Goal: Check status: Check status

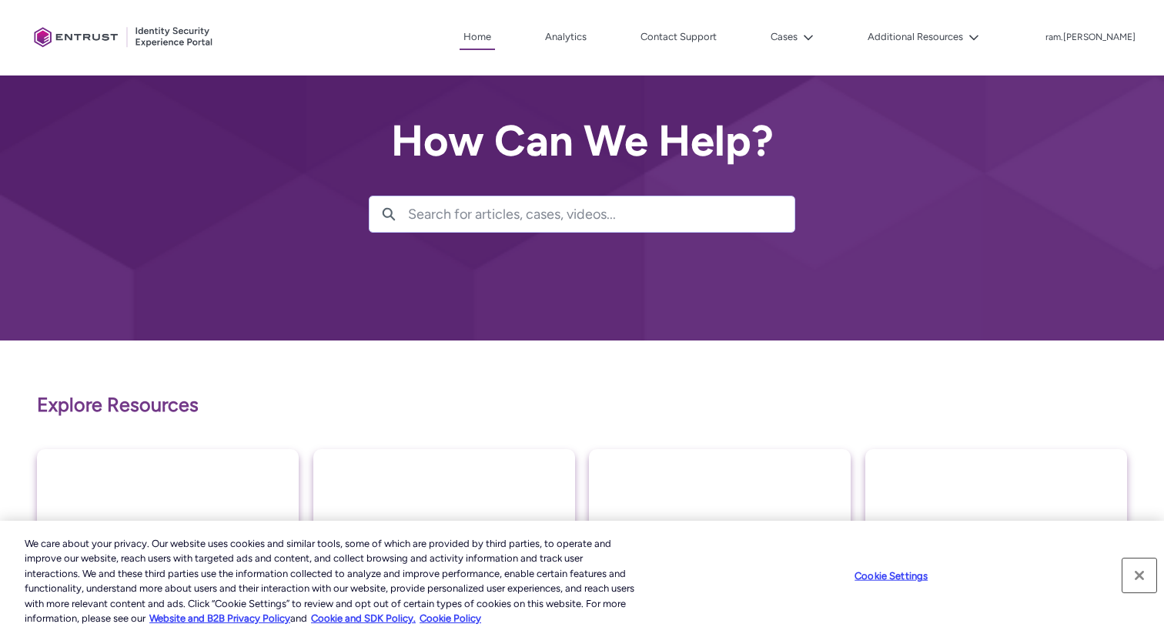
click at [1143, 573] on button "Close" at bounding box center [1140, 575] width 34 height 34
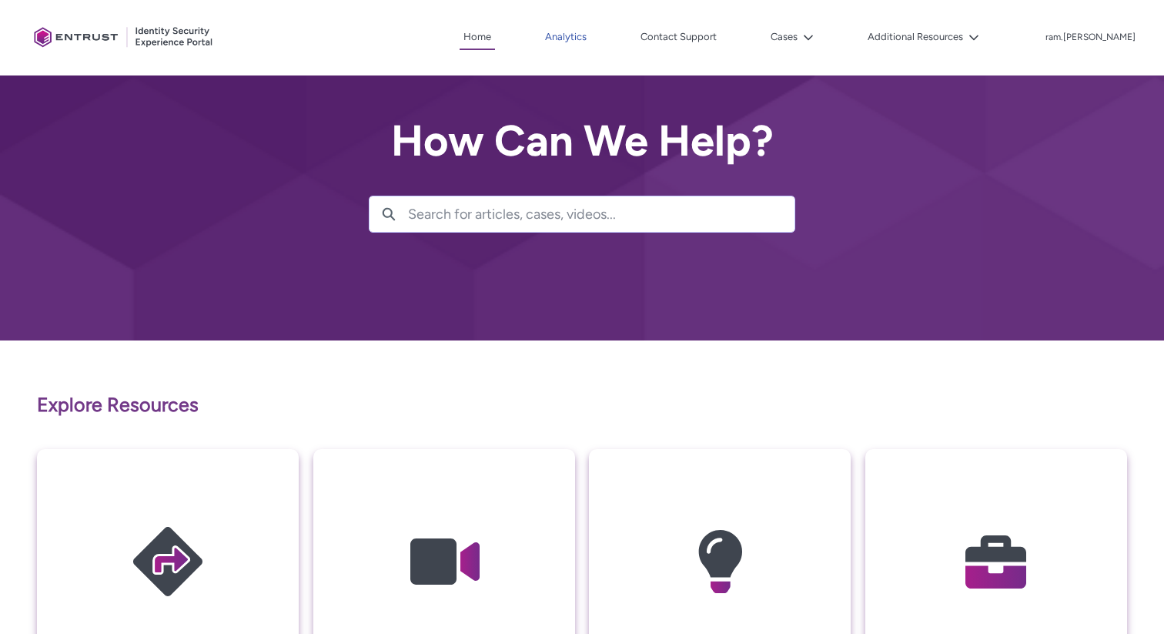
click at [591, 34] on link "Analytics" at bounding box center [565, 36] width 49 height 23
click at [979, 37] on icon at bounding box center [974, 37] width 11 height 11
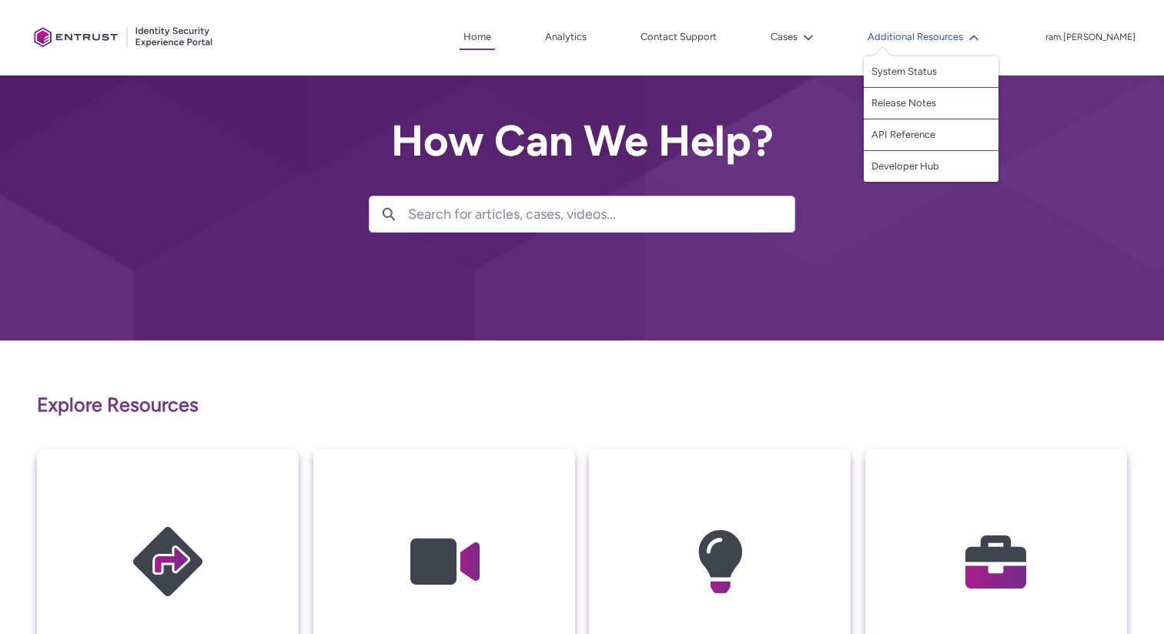
click at [979, 37] on icon at bounding box center [973, 37] width 9 height 5
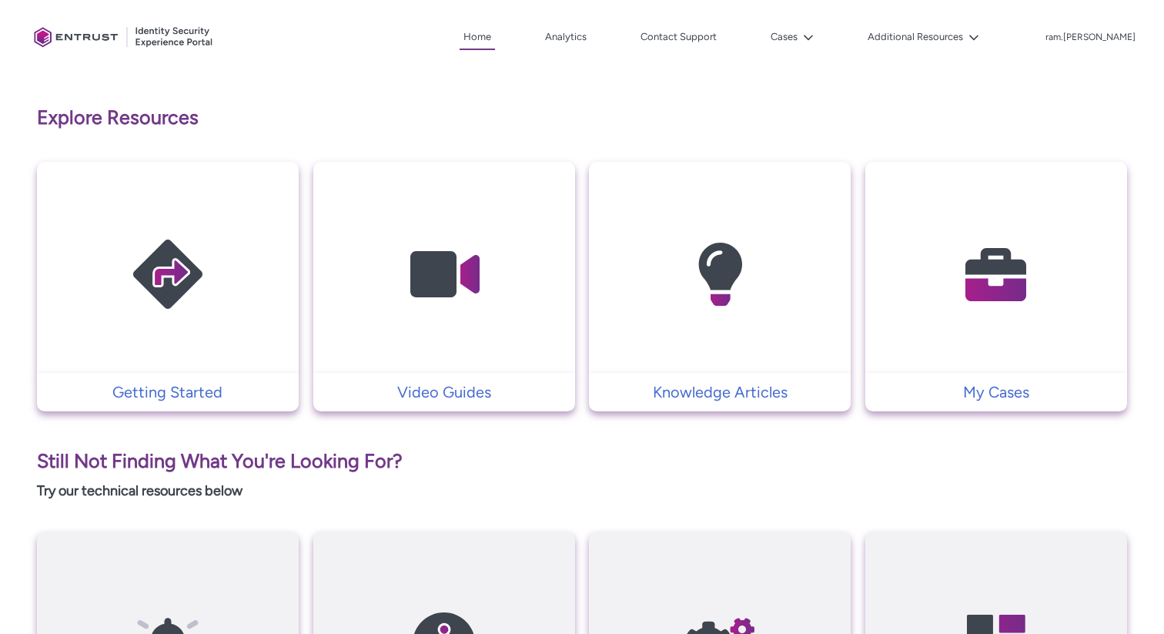
scroll to position [286, 0]
click at [465, 395] on p "Video Guides" at bounding box center [444, 392] width 246 height 23
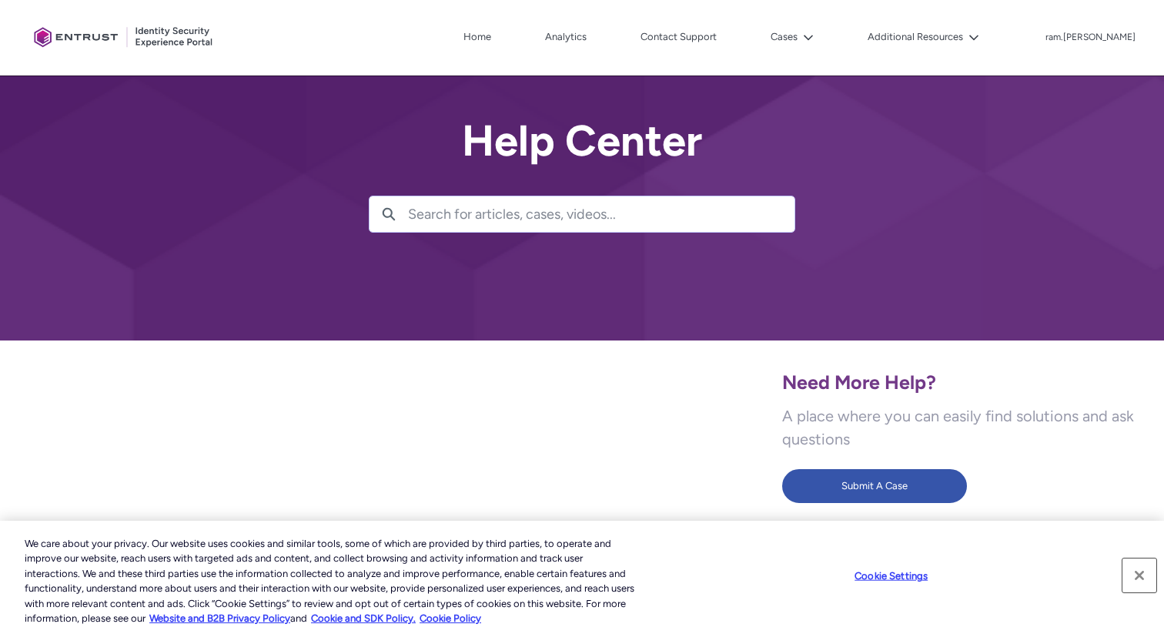
click at [1142, 579] on button "Close" at bounding box center [1140, 575] width 34 height 34
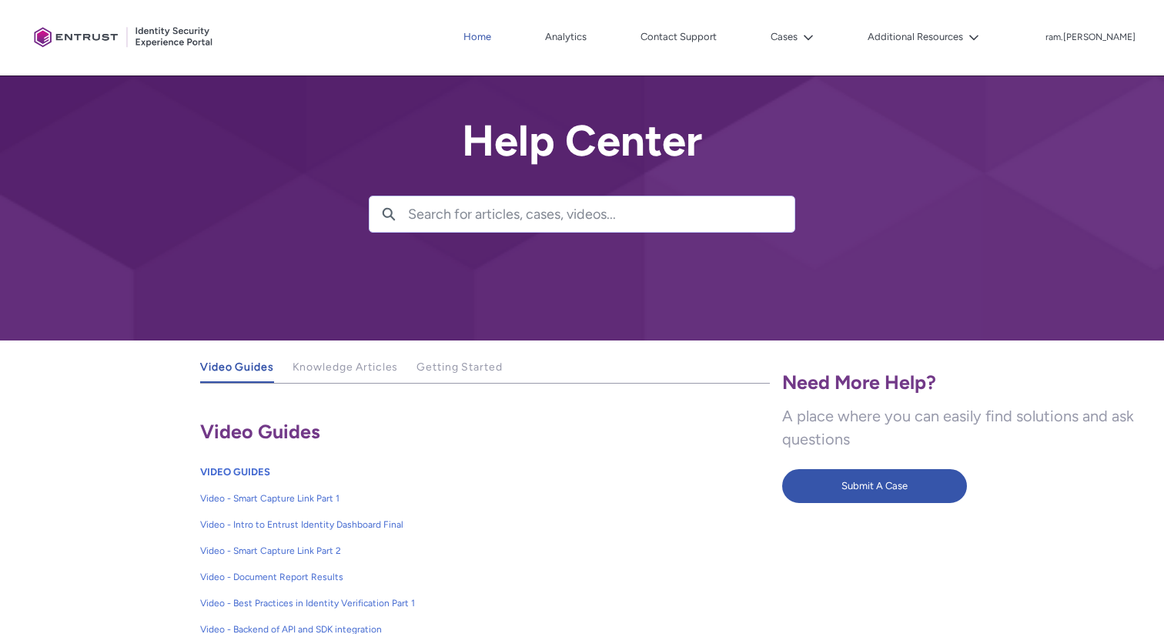
click at [495, 35] on link "Home" at bounding box center [477, 36] width 35 height 23
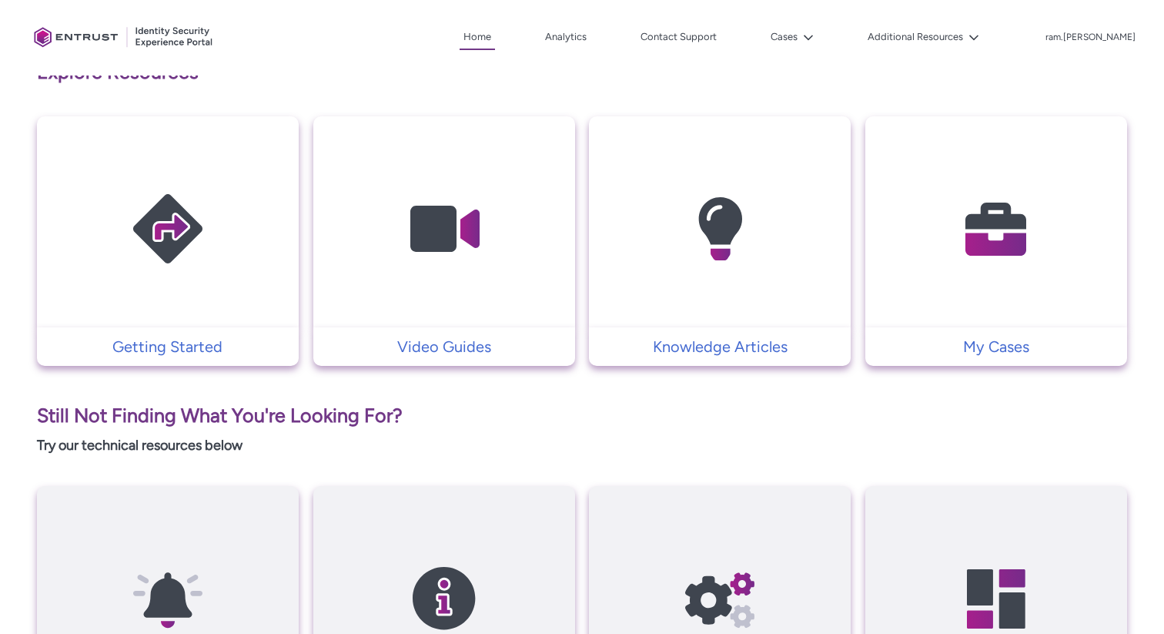
scroll to position [335, 0]
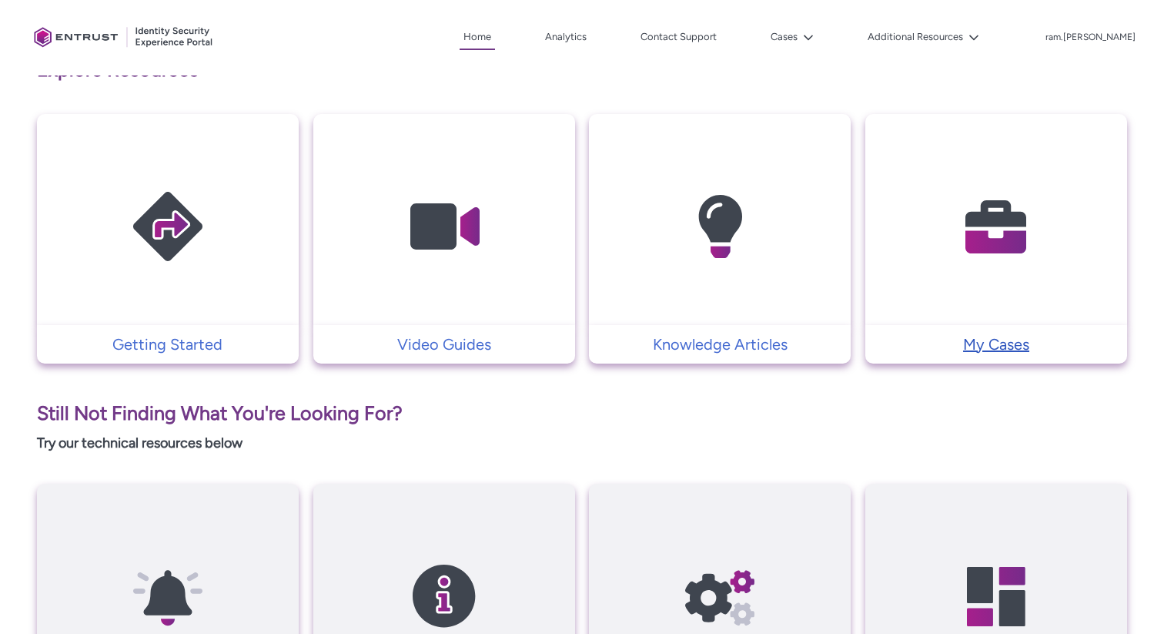
click at [1005, 340] on p "My Cases" at bounding box center [996, 344] width 246 height 23
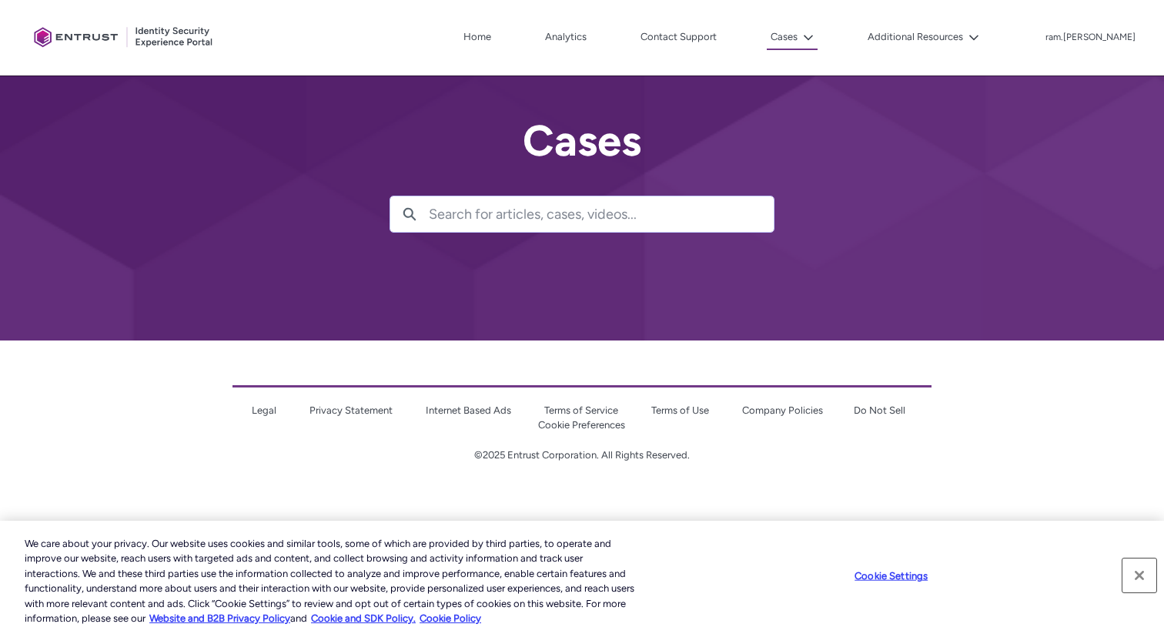
click at [1137, 577] on button "Close" at bounding box center [1140, 575] width 34 height 34
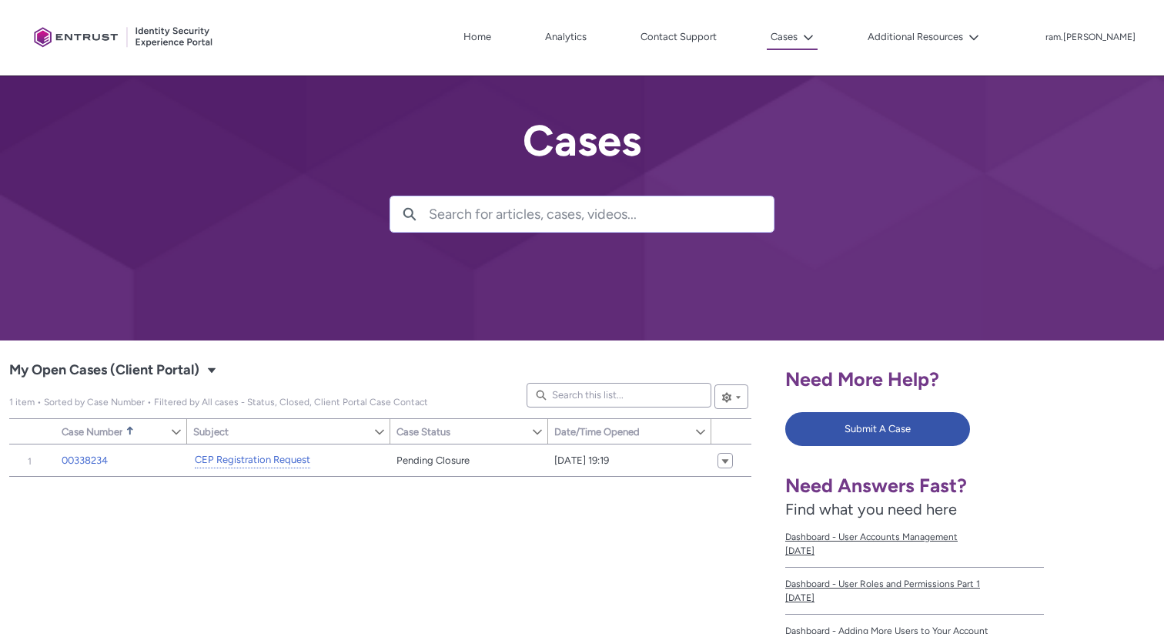
scroll to position [78, 0]
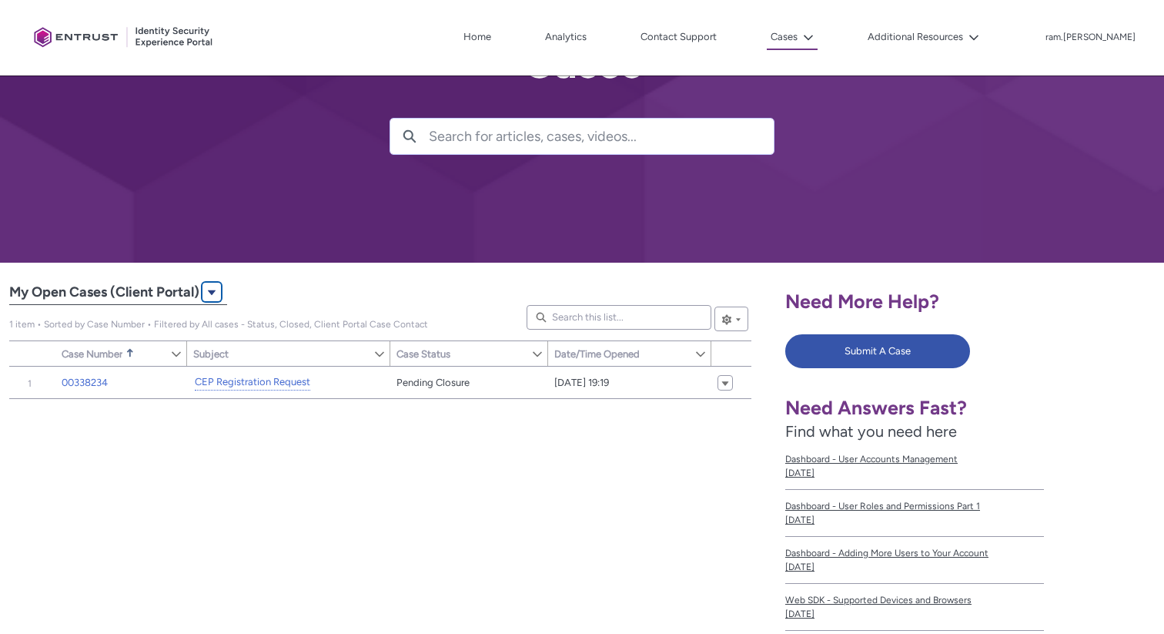
click at [217, 285] on button "Select a List View: Cases" at bounding box center [211, 292] width 18 height 18
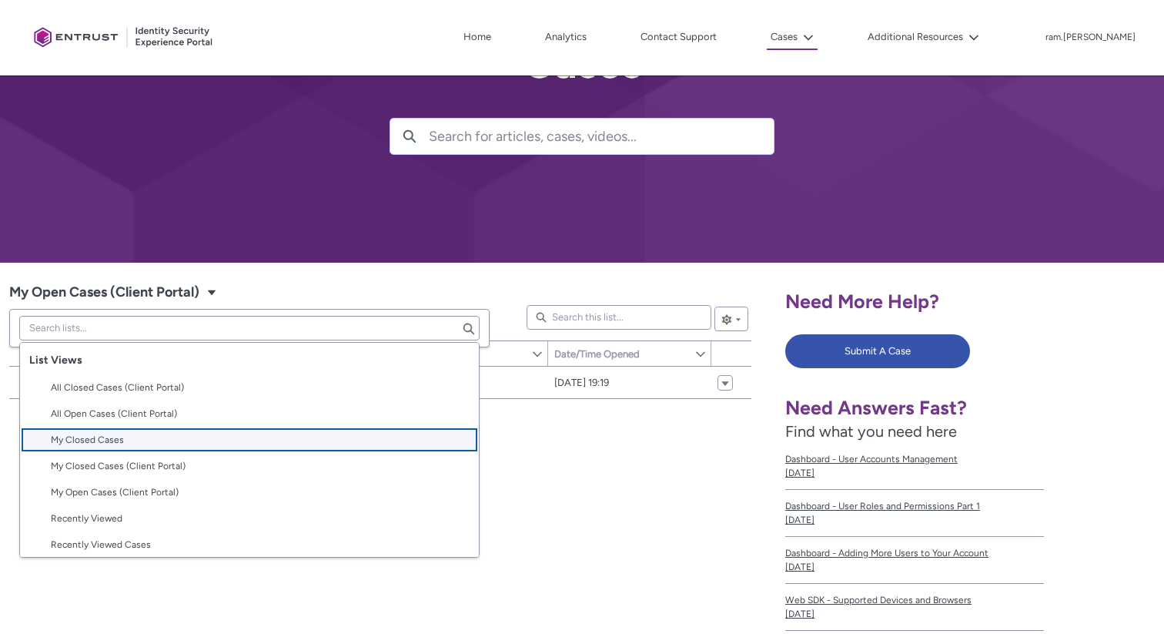
click at [149, 440] on span "My Closed Cases" at bounding box center [260, 440] width 419 height 14
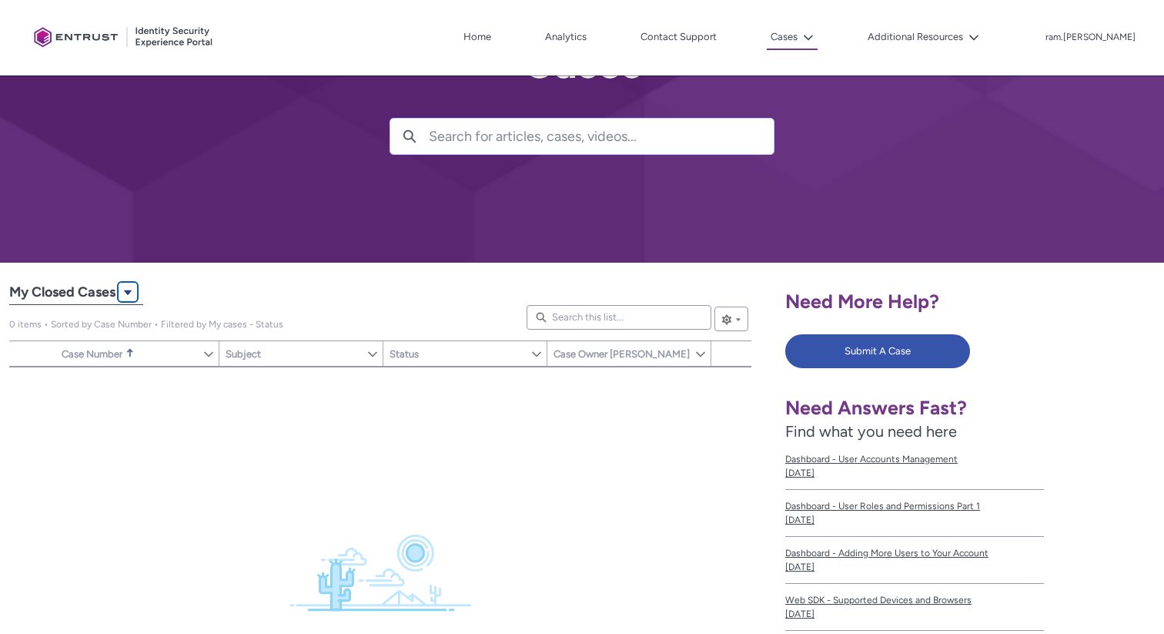
click at [127, 296] on lightning-primitive-icon "My Closed Cases|Cases|List View" at bounding box center [127, 292] width 11 height 12
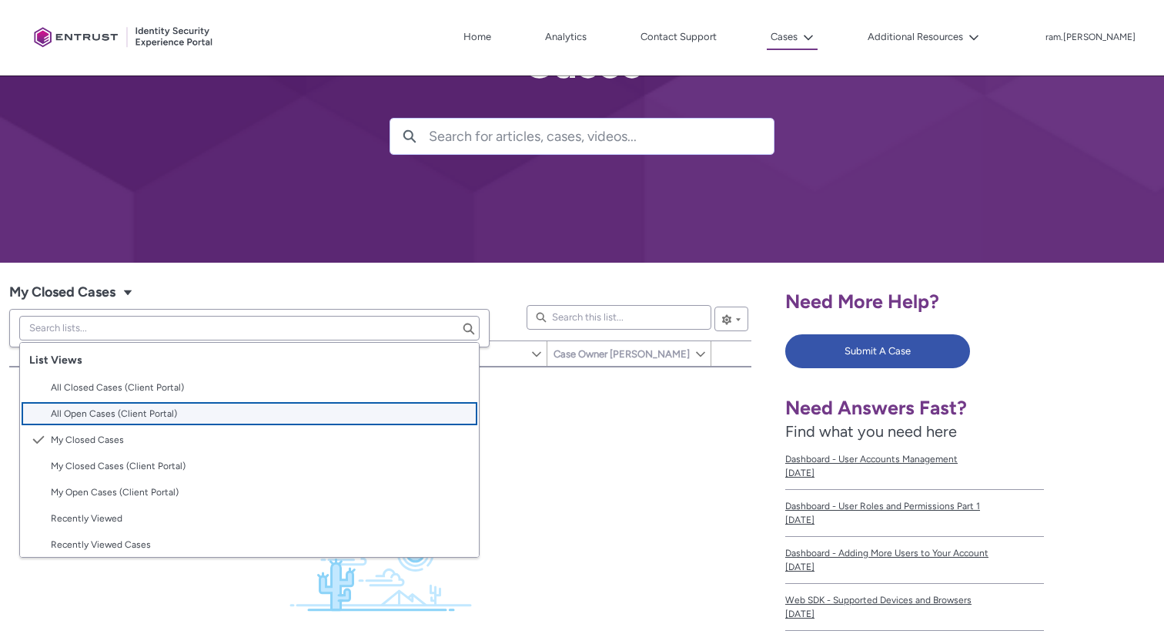
click at [105, 417] on span "All Open Cases (Client Portal)" at bounding box center [114, 413] width 126 height 11
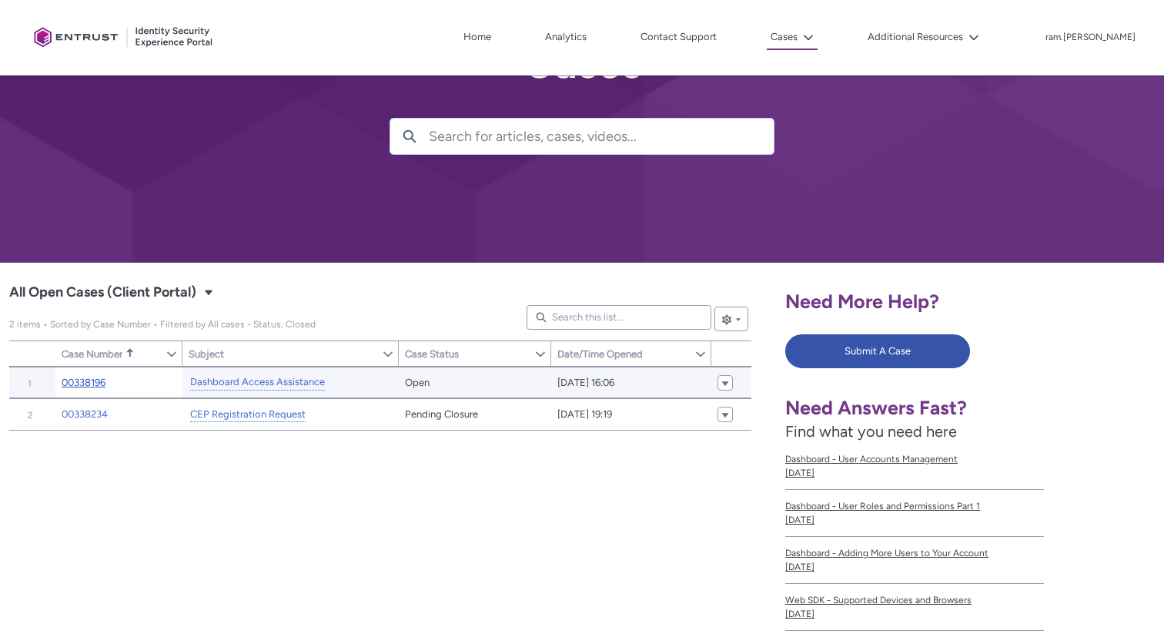
click at [88, 378] on link "00338196" at bounding box center [84, 382] width 44 height 15
